Goal: Feedback & Contribution: Contribute content

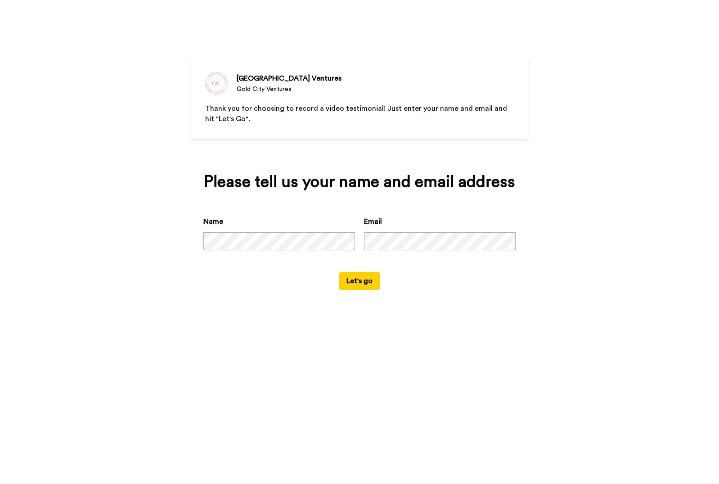
click at [358, 283] on button "Let's go" at bounding box center [359, 281] width 41 height 18
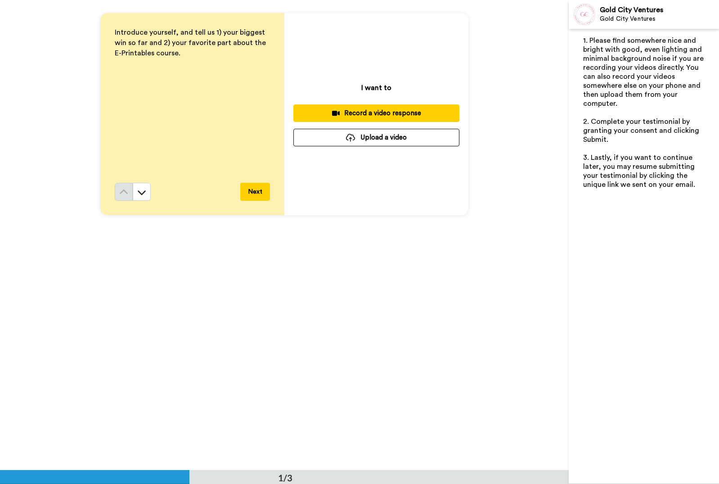
scroll to position [131, 0]
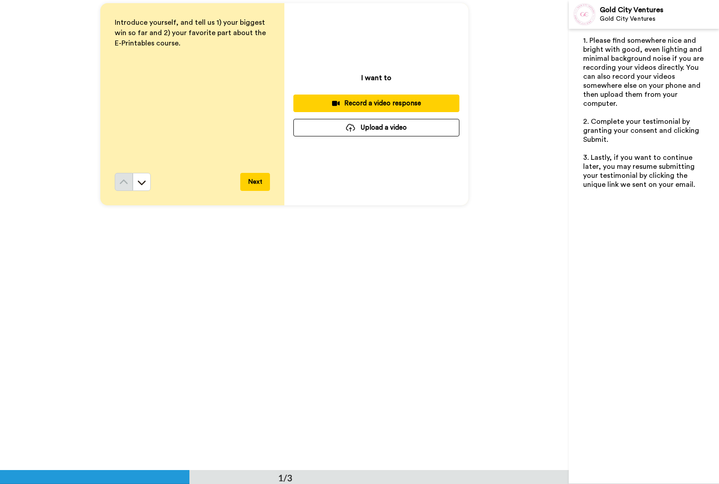
click at [405, 279] on div "Introduce yourself, and tell us 1) your biggest win so far and 2) your favorite…" at bounding box center [284, 104] width 569 height 470
click at [427, 131] on button "Upload a video" at bounding box center [376, 128] width 166 height 18
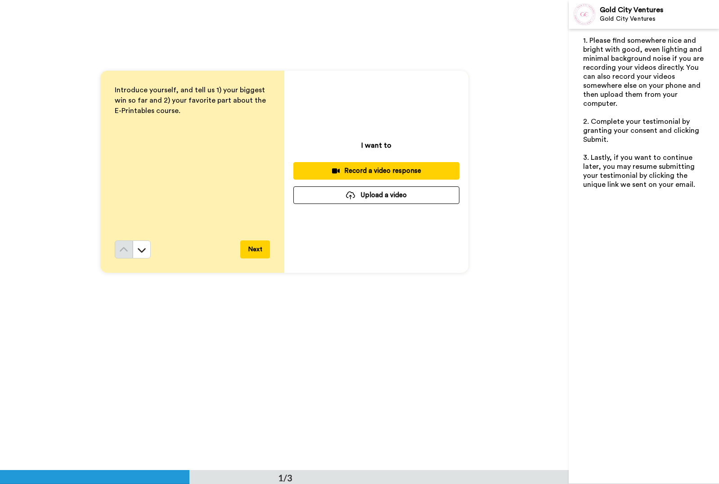
scroll to position [64, 0]
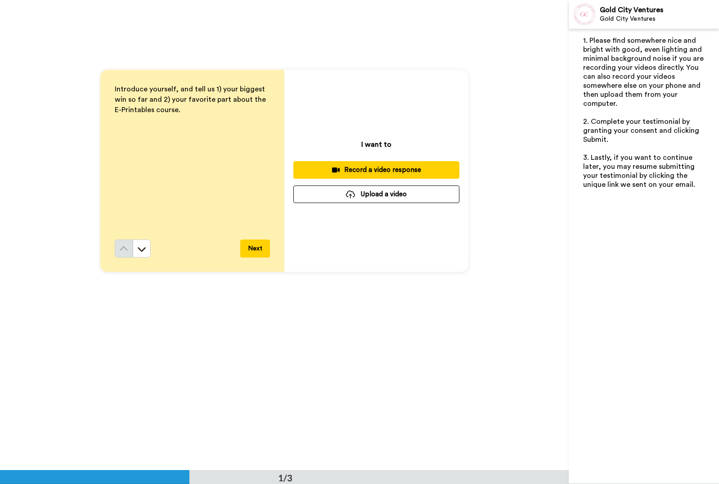
click at [515, 68] on div "Introduce yourself, and tell us 1) your biggest win so far and 2) your favorite…" at bounding box center [284, 171] width 569 height 470
click at [253, 252] on button "Next" at bounding box center [255, 248] width 30 height 18
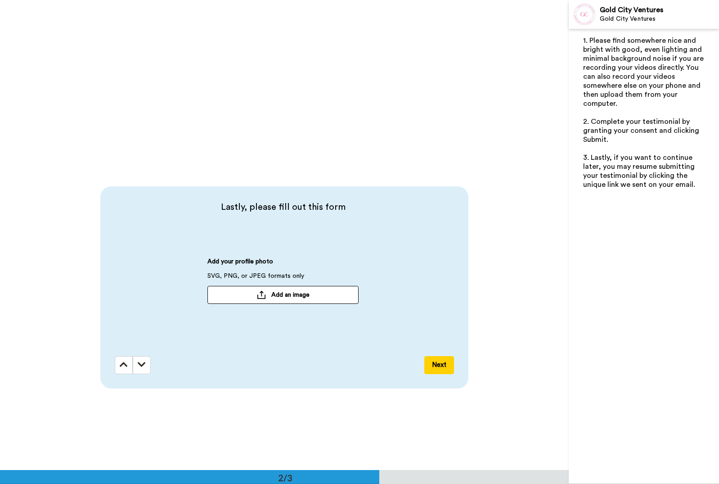
scroll to position [426, 0]
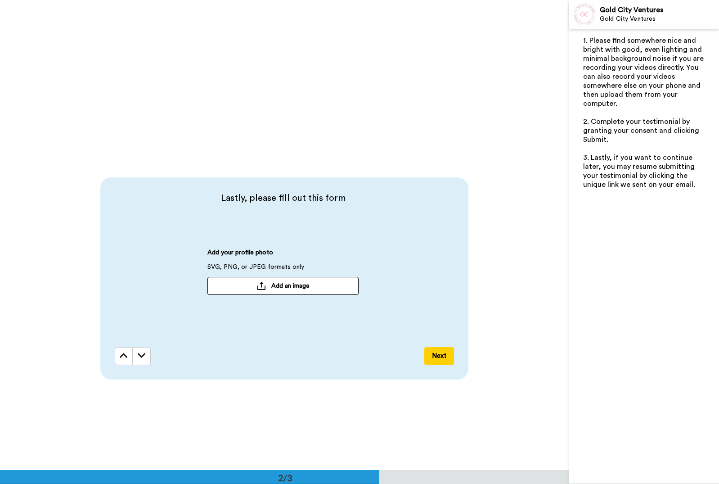
click at [121, 355] on icon at bounding box center [124, 355] width 8 height 9
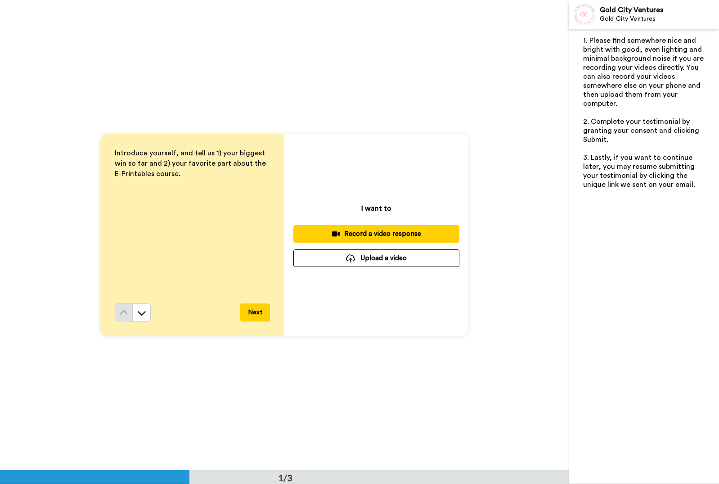
scroll to position [0, 0]
click at [357, 234] on div "Record a video response" at bounding box center [377, 233] width 152 height 9
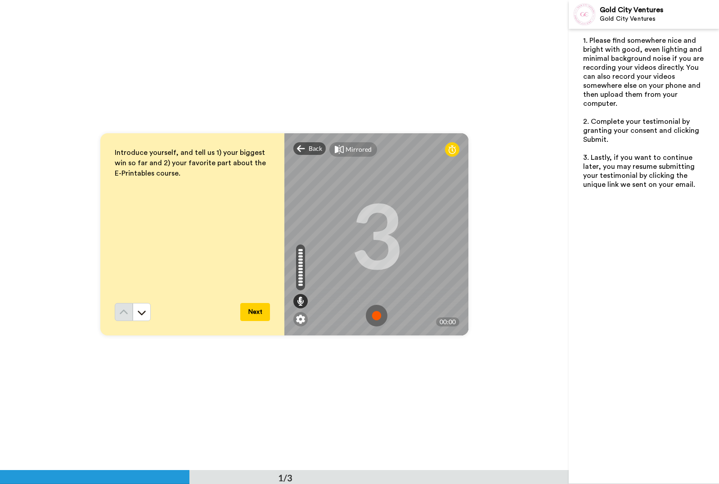
click at [378, 317] on img at bounding box center [377, 316] width 22 height 22
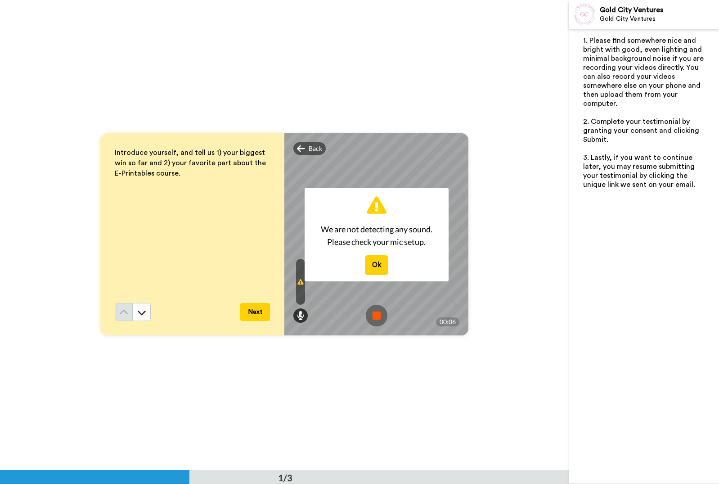
scroll to position [0, 0]
click at [379, 266] on button "Ok" at bounding box center [376, 265] width 23 height 19
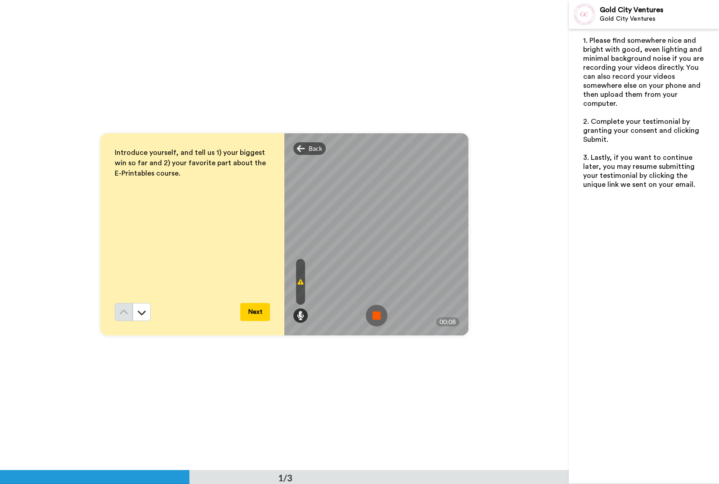
click at [376, 319] on img at bounding box center [377, 316] width 22 height 22
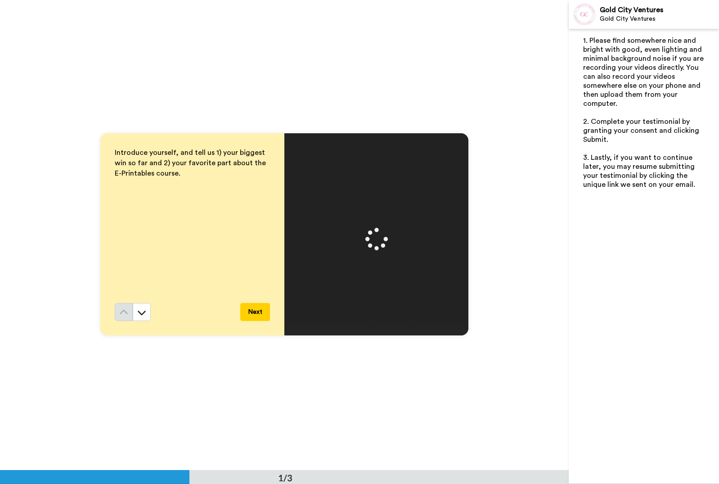
scroll to position [1, 0]
click at [323, 149] on span "Delete" at bounding box center [318, 148] width 18 height 9
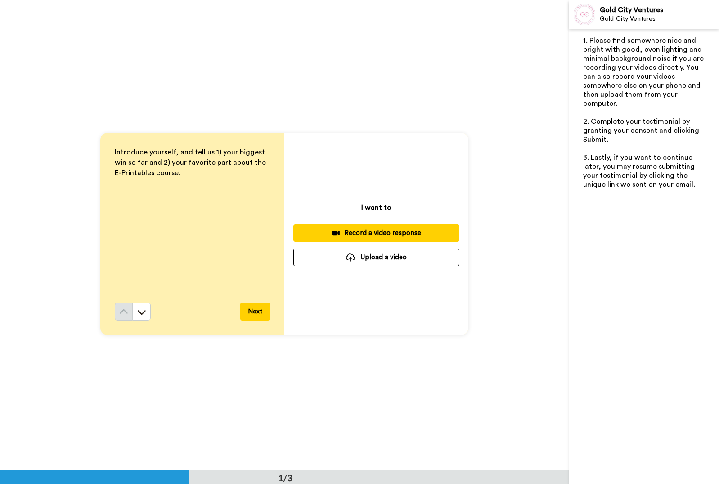
scroll to position [0, 0]
click at [372, 233] on div "Record a video response" at bounding box center [377, 233] width 152 height 9
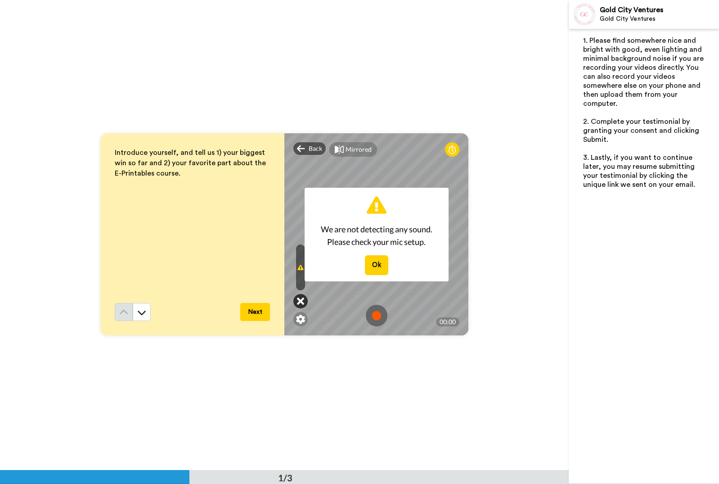
click at [299, 301] on icon at bounding box center [300, 301] width 7 height 9
click at [300, 302] on icon at bounding box center [300, 301] width 7 height 9
click at [299, 269] on icon at bounding box center [301, 267] width 6 height 7
click at [374, 266] on button "Ok" at bounding box center [376, 264] width 23 height 19
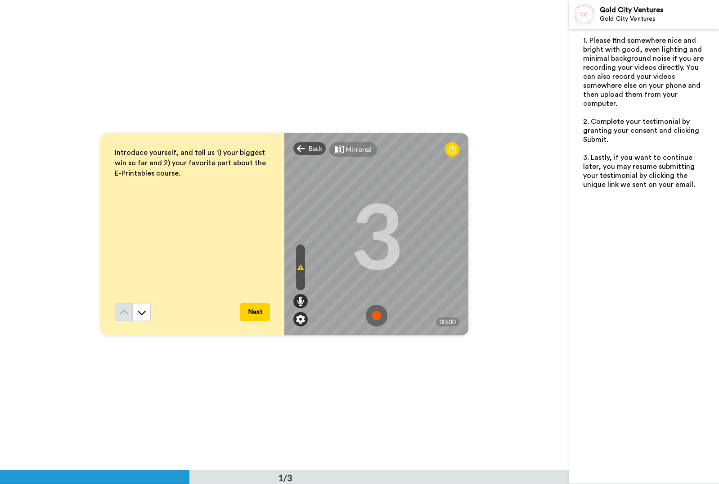
click at [303, 321] on img at bounding box center [300, 319] width 9 height 9
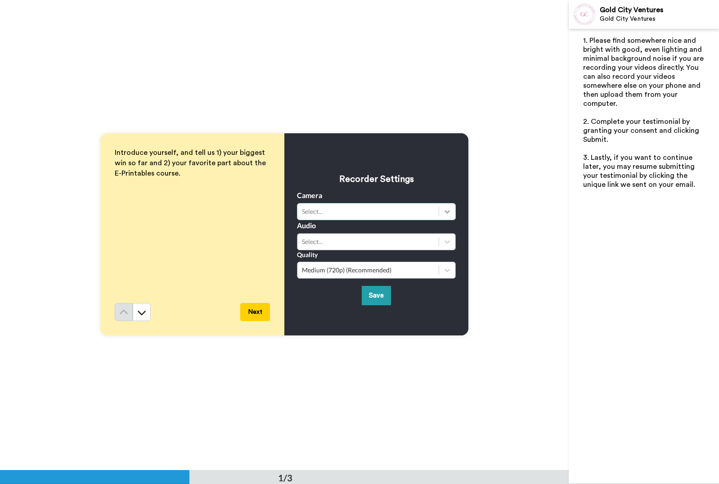
click at [443, 210] on icon at bounding box center [447, 211] width 9 height 9
click at [395, 234] on div "FaceTime HD Camera (1C1C:B782)" at bounding box center [376, 234] width 159 height 16
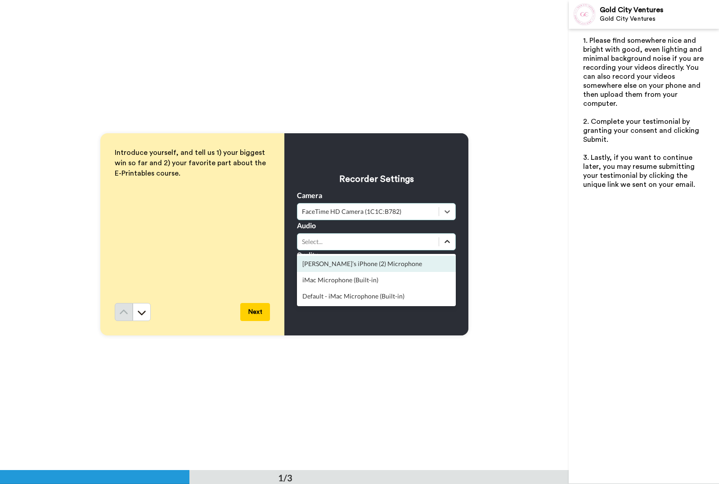
click at [447, 240] on icon at bounding box center [447, 241] width 9 height 9
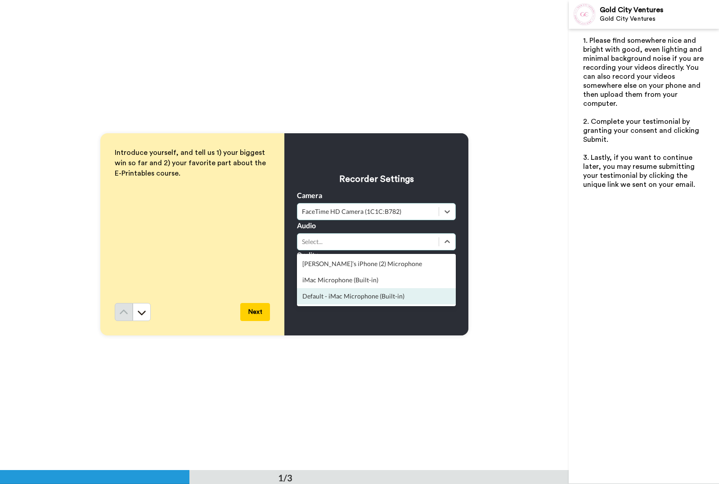
click at [386, 299] on div "Default - iMac Microphone (Built-in)" at bounding box center [376, 296] width 159 height 16
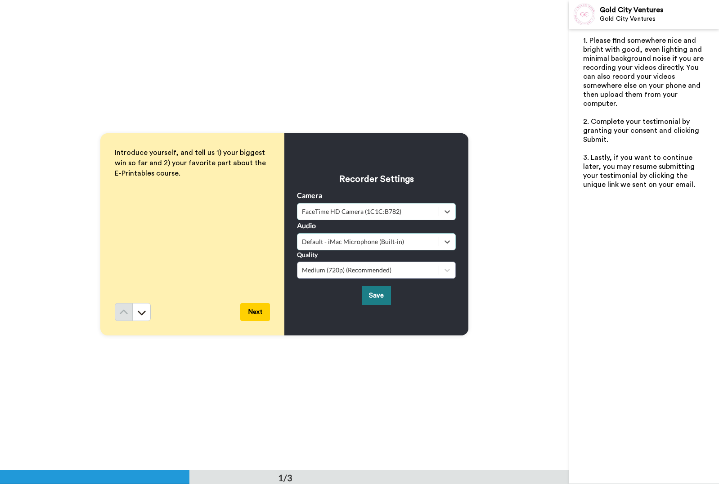
click at [383, 298] on button "Save" at bounding box center [376, 295] width 29 height 19
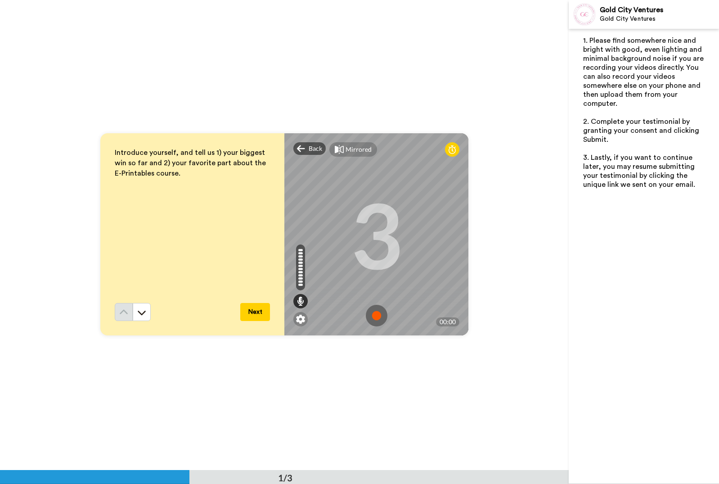
click at [377, 317] on img at bounding box center [377, 316] width 22 height 22
click at [386, 318] on img at bounding box center [377, 316] width 22 height 22
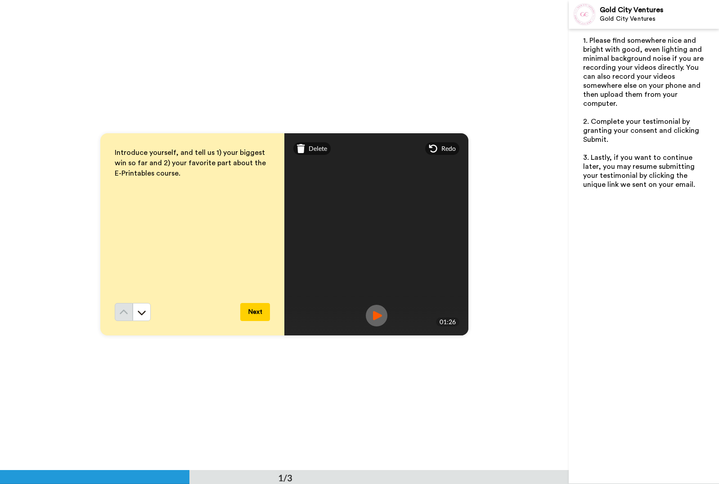
click at [373, 320] on img at bounding box center [377, 316] width 22 height 22
click at [379, 316] on img at bounding box center [377, 316] width 22 height 22
click at [255, 312] on button "Next" at bounding box center [255, 312] width 30 height 18
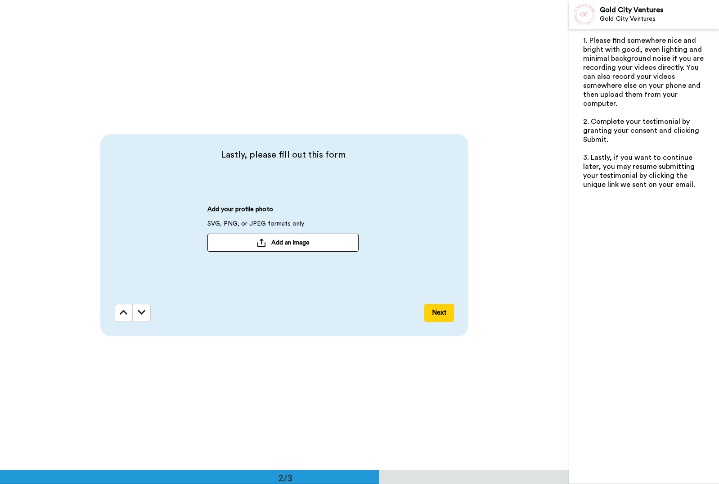
scroll to position [470, 0]
click at [300, 242] on span "Add an image" at bounding box center [290, 242] width 38 height 9
click at [442, 314] on button "Next" at bounding box center [439, 312] width 30 height 18
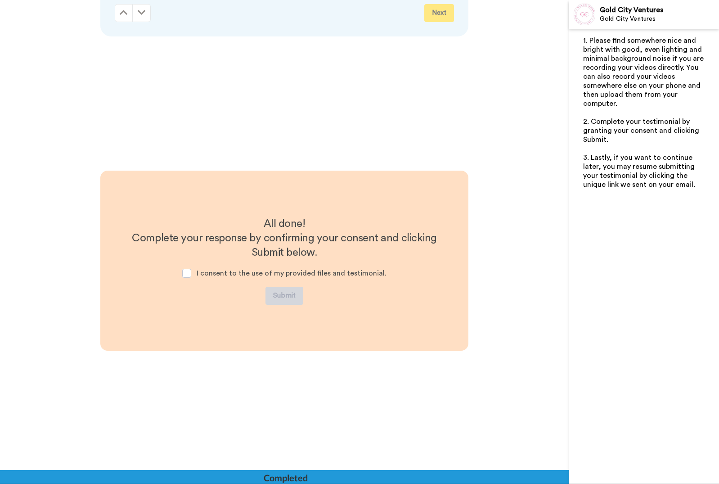
scroll to position [795, 0]
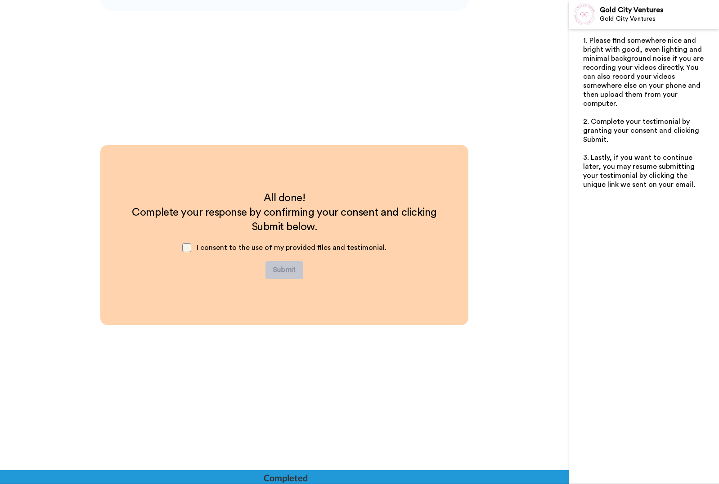
click at [187, 246] on span at bounding box center [186, 247] width 9 height 9
click at [283, 272] on button "Submit" at bounding box center [285, 270] width 38 height 18
